Goal: Task Accomplishment & Management: Manage account settings

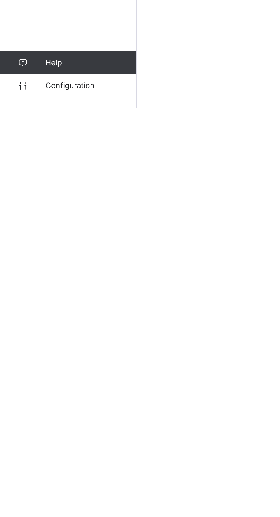
click at [40, 508] on span "Configuration" at bounding box center [45, 505] width 45 height 5
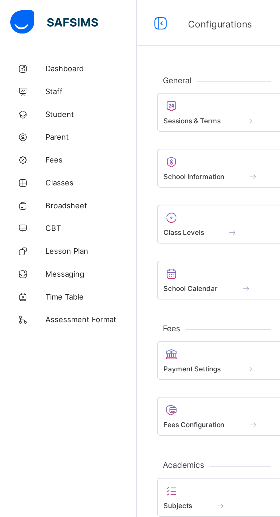
click at [102, 60] on span "Sessions & Terms" at bounding box center [96, 60] width 29 height 4
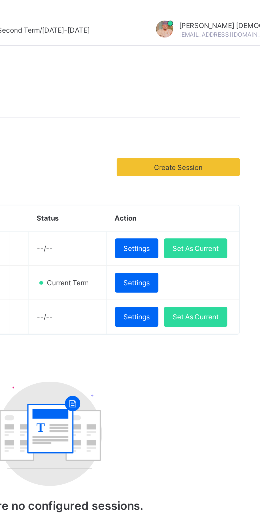
click at [236, 127] on span "Set As Current" at bounding box center [247, 124] width 23 height 4
